Goal: Task Accomplishment & Management: Complete application form

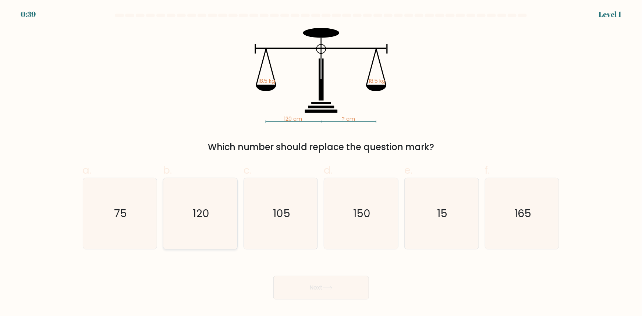
click at [210, 212] on icon "120" at bounding box center [200, 213] width 71 height 71
click at [321, 163] on input "b. 120" at bounding box center [321, 160] width 0 height 5
radio input "true"
click at [338, 286] on button "Next" at bounding box center [321, 288] width 96 height 24
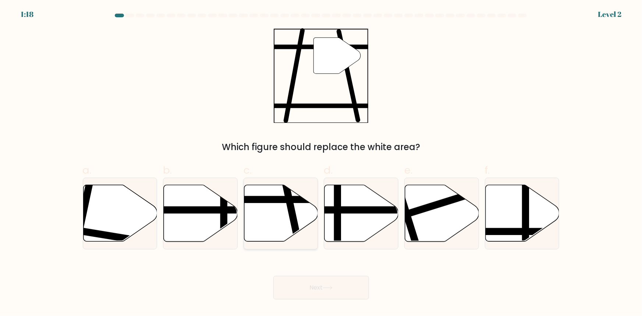
click at [287, 225] on icon at bounding box center [281, 213] width 74 height 57
click at [321, 163] on input "c." at bounding box center [321, 160] width 0 height 5
radio input "true"
click at [337, 281] on button "Next" at bounding box center [321, 288] width 96 height 24
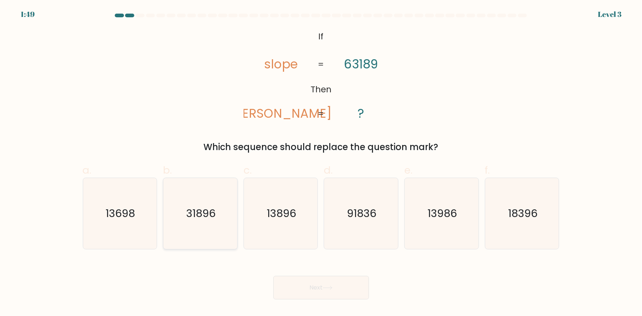
click at [211, 233] on icon "31896" at bounding box center [200, 213] width 71 height 71
click at [321, 163] on input "b. 31896" at bounding box center [321, 160] width 0 height 5
radio input "true"
click at [312, 288] on button "Next" at bounding box center [321, 288] width 96 height 24
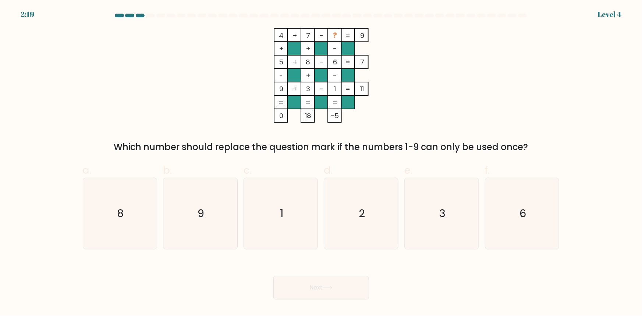
click at [419, 57] on icon "4 + 7 - ? 9 + + - 5 + 8 - 6 7 - + - 9 + 3 - 1 = 11 = = = = 0 18 -5 =" at bounding box center [321, 75] width 221 height 95
click at [376, 218] on icon "2" at bounding box center [361, 213] width 71 height 71
click at [322, 163] on input "d. 2" at bounding box center [321, 160] width 0 height 5
radio input "true"
click at [329, 286] on icon at bounding box center [328, 288] width 10 height 4
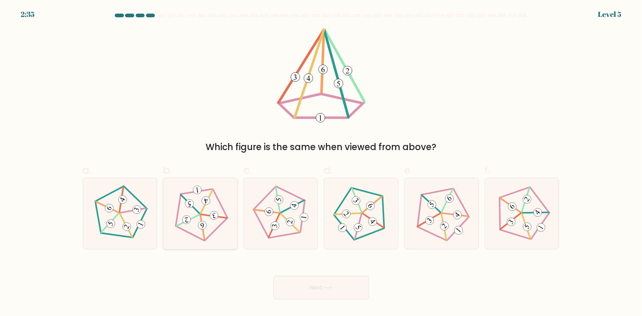
click at [218, 221] on icon at bounding box center [200, 213] width 57 height 57
click at [321, 163] on input "b." at bounding box center [321, 160] width 0 height 5
radio input "true"
click at [329, 281] on button "Next" at bounding box center [321, 288] width 96 height 24
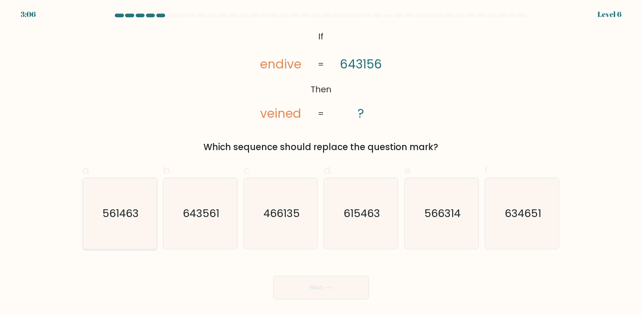
click at [125, 212] on text "561463" at bounding box center [120, 213] width 36 height 15
click at [321, 163] on input "a. 561463" at bounding box center [321, 160] width 0 height 5
radio input "true"
click at [309, 284] on button "Next" at bounding box center [321, 288] width 96 height 24
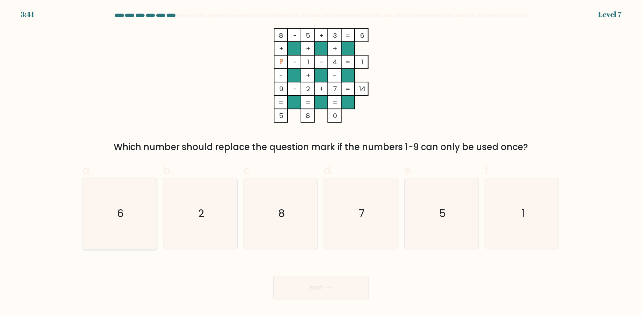
click at [124, 212] on icon "6" at bounding box center [119, 213] width 71 height 71
click at [321, 163] on input "a. 6" at bounding box center [321, 160] width 0 height 5
radio input "true"
click at [316, 281] on button "Next" at bounding box center [321, 288] width 96 height 24
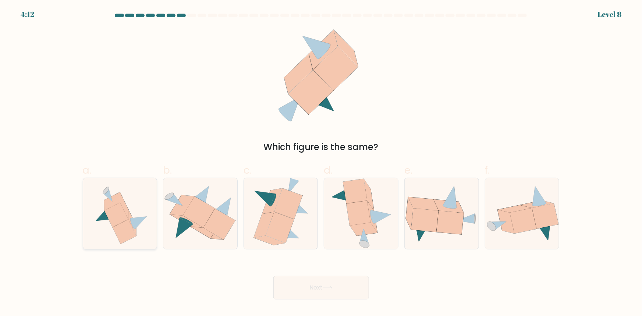
click at [129, 232] on icon at bounding box center [125, 232] width 24 height 25
click at [321, 163] on input "a." at bounding box center [321, 160] width 0 height 5
radio input "true"
click at [323, 288] on button "Next" at bounding box center [321, 288] width 96 height 24
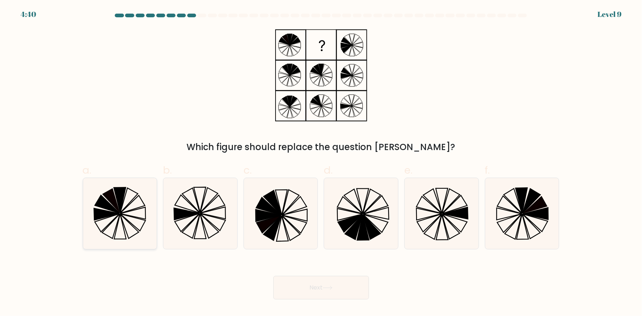
click at [114, 207] on icon at bounding box center [107, 204] width 25 height 18
click at [321, 163] on input "a." at bounding box center [321, 160] width 0 height 5
radio input "true"
click at [326, 287] on icon at bounding box center [328, 288] width 10 height 4
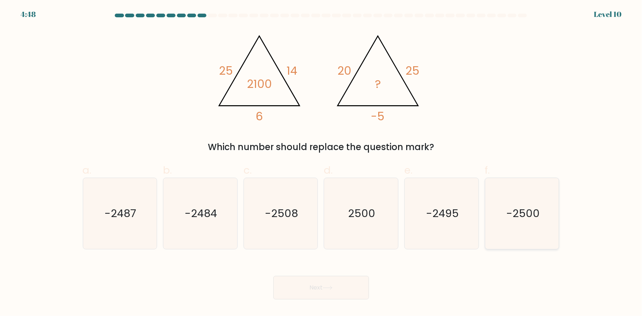
click at [524, 210] on text "-2500" at bounding box center [522, 213] width 33 height 15
click at [322, 163] on input "f. -2500" at bounding box center [321, 160] width 0 height 5
radio input "true"
click at [347, 288] on button "Next" at bounding box center [321, 288] width 96 height 24
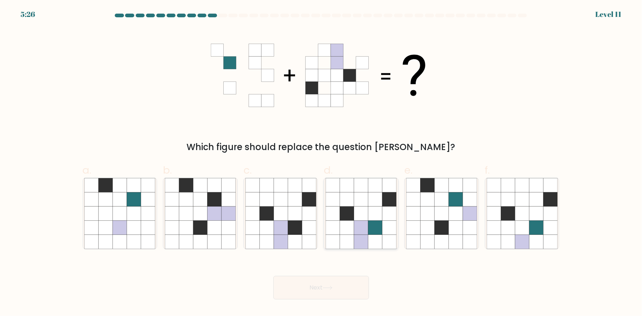
click at [371, 231] on icon at bounding box center [375, 228] width 14 height 14
click at [322, 163] on input "d." at bounding box center [321, 160] width 0 height 5
radio input "true"
click at [349, 291] on button "Next" at bounding box center [321, 288] width 96 height 24
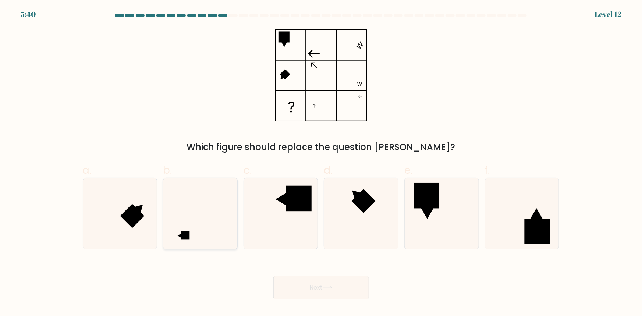
click at [214, 244] on icon at bounding box center [200, 213] width 71 height 71
click at [321, 163] on input "b." at bounding box center [321, 160] width 0 height 5
radio input "true"
click at [331, 282] on button "Next" at bounding box center [321, 288] width 96 height 24
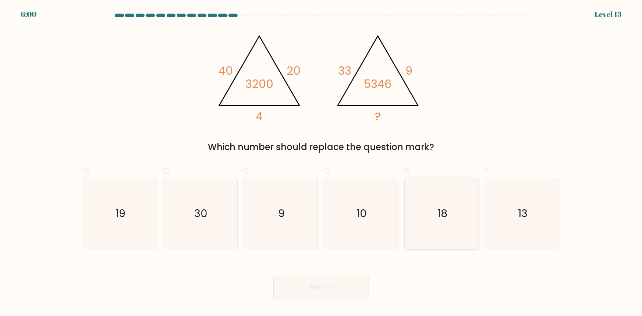
click at [441, 223] on icon "18" at bounding box center [441, 213] width 71 height 71
click at [322, 163] on input "e. 18" at bounding box center [321, 160] width 0 height 5
radio input "true"
click at [313, 293] on button "Next" at bounding box center [321, 288] width 96 height 24
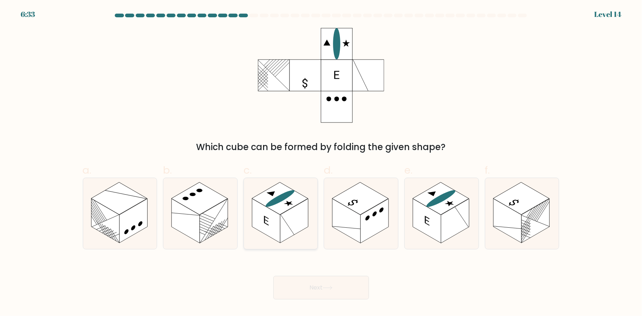
click at [276, 212] on rect at bounding box center [280, 198] width 56 height 32
click at [321, 163] on input "c." at bounding box center [321, 160] width 0 height 5
radio input "true"
click at [302, 276] on button "Next" at bounding box center [321, 288] width 96 height 24
